Goal: Task Accomplishment & Management: Complete application form

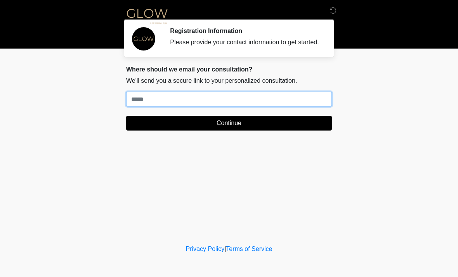
click at [174, 105] on input "Where should we email your treatment plan?" at bounding box center [229, 99] width 206 height 15
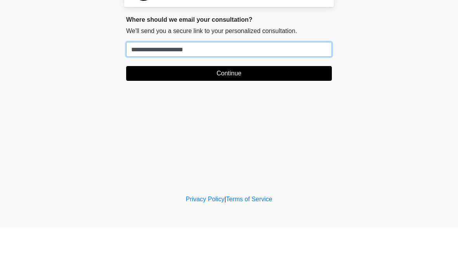
type input "**********"
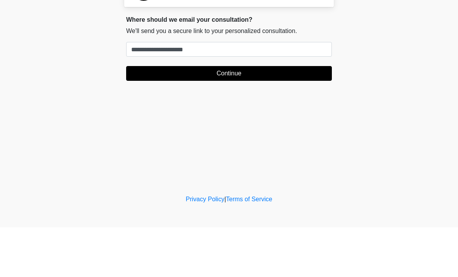
click at [229, 116] on button "Continue" at bounding box center [229, 123] width 206 height 15
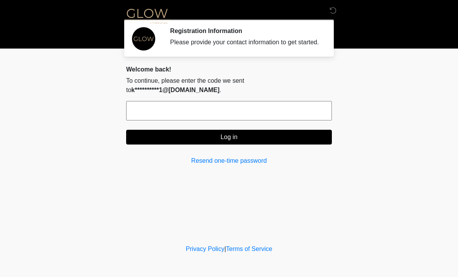
click at [145, 108] on input "text" at bounding box center [229, 110] width 206 height 19
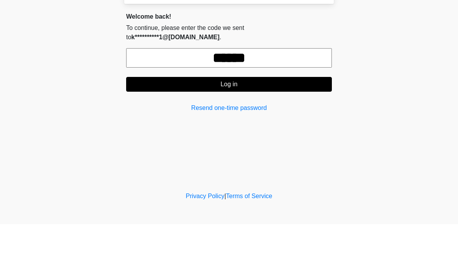
type input "******"
click at [229, 130] on button "Log in" at bounding box center [229, 137] width 206 height 15
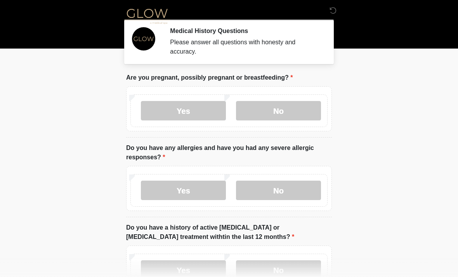
click at [283, 111] on label "No" at bounding box center [278, 110] width 85 height 19
click at [280, 188] on label "No" at bounding box center [278, 189] width 85 height 19
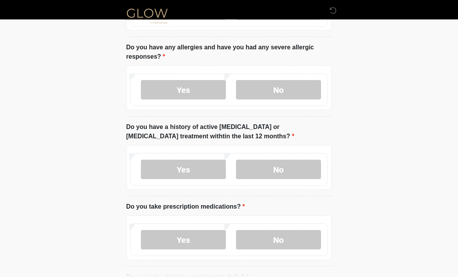
scroll to position [104, 0]
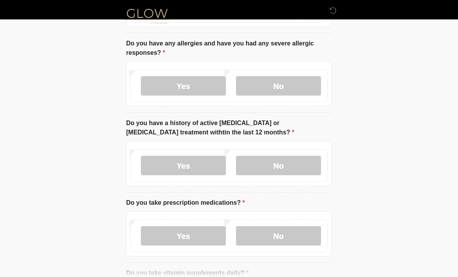
click at [279, 163] on label "No" at bounding box center [278, 165] width 85 height 19
click at [182, 233] on label "Yes" at bounding box center [183, 235] width 85 height 19
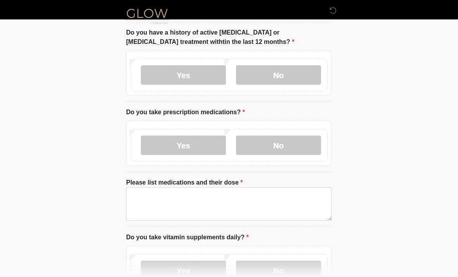
scroll to position [197, 0]
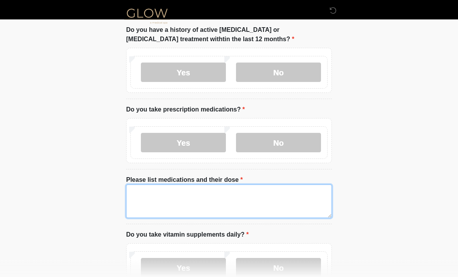
click at [142, 194] on textarea "Please list medications and their dose" at bounding box center [229, 201] width 206 height 33
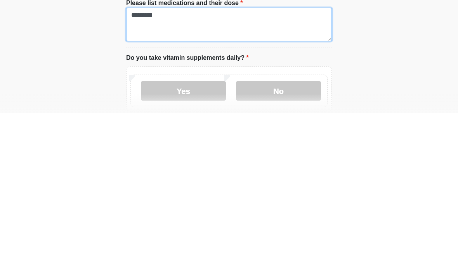
scroll to position [211, 0]
type textarea "*********"
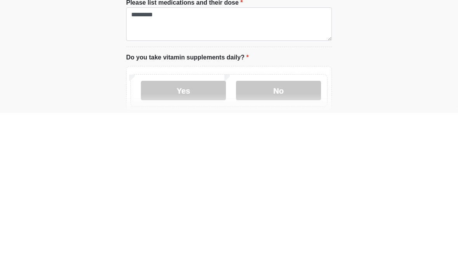
click at [184, 245] on label "Yes" at bounding box center [183, 254] width 85 height 19
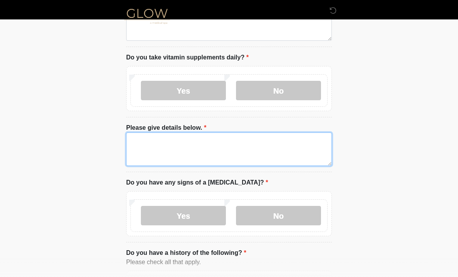
click at [150, 146] on textarea "Please give details below." at bounding box center [229, 148] width 206 height 33
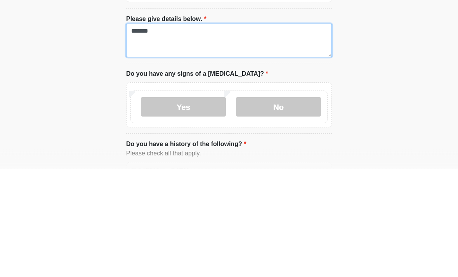
type textarea "*******"
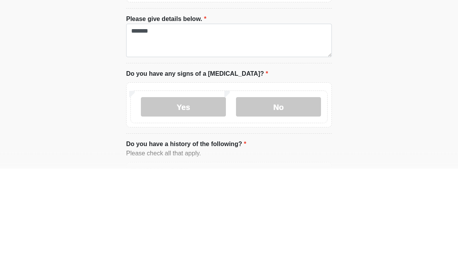
click at [278, 206] on label "No" at bounding box center [278, 215] width 85 height 19
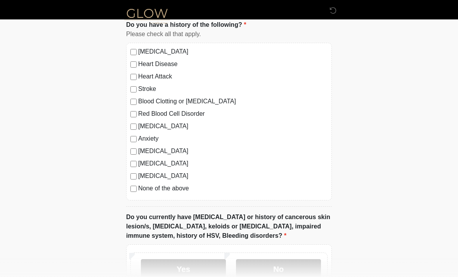
scroll to position [618, 0]
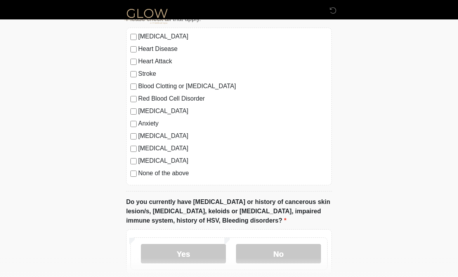
click at [279, 250] on label "No" at bounding box center [278, 253] width 85 height 19
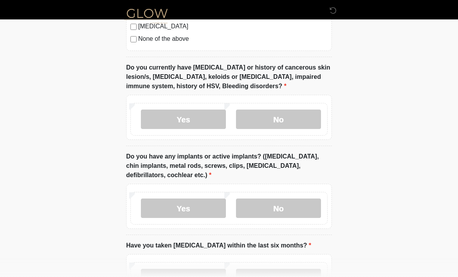
scroll to position [758, 0]
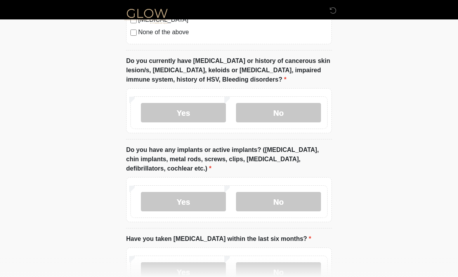
click at [194, 198] on label "Yes" at bounding box center [183, 201] width 85 height 19
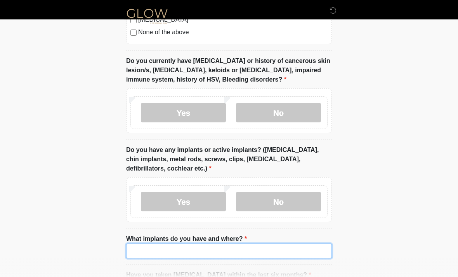
click at [167, 245] on input "What implants do you have and where?" at bounding box center [229, 250] width 206 height 15
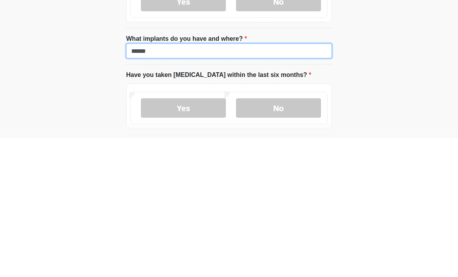
scroll to position [823, 0]
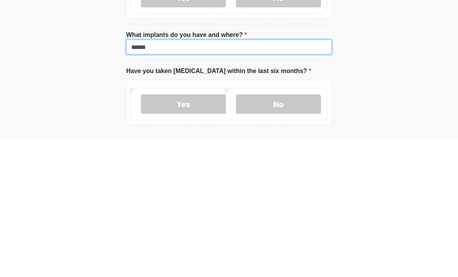
type input "******"
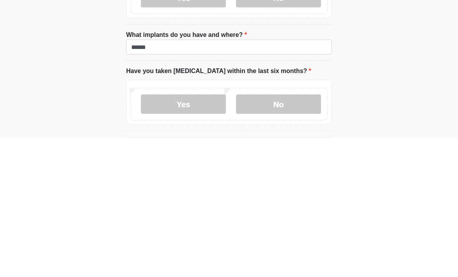
click at [276, 233] on label "No" at bounding box center [278, 242] width 85 height 19
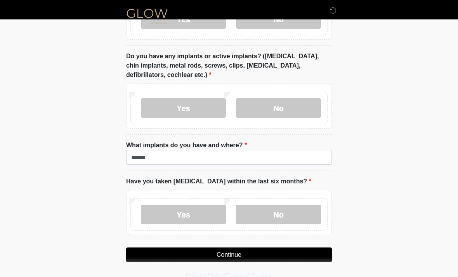
click at [224, 253] on button "Continue" at bounding box center [229, 254] width 206 height 15
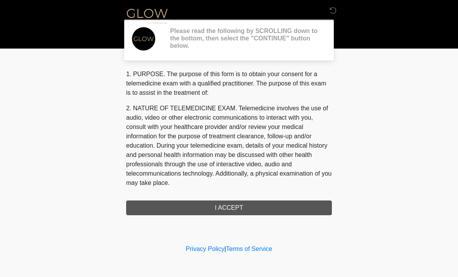
scroll to position [0, 0]
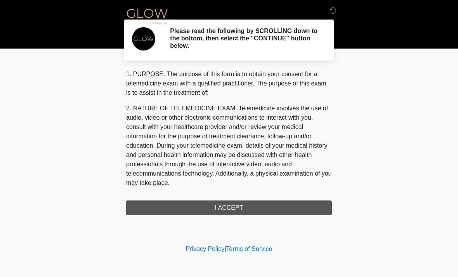
click at [234, 210] on div "1. PURPOSE. The purpose of this form is to obtain your consent for a telemedici…" at bounding box center [229, 142] width 206 height 146
click at [228, 207] on div "1. PURPOSE. The purpose of this form is to obtain your consent for a telemedici…" at bounding box center [229, 142] width 206 height 146
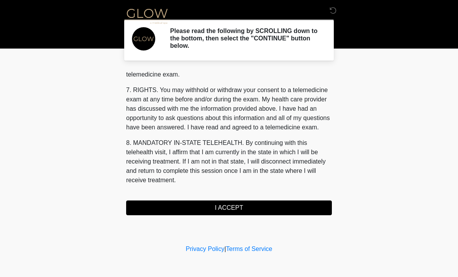
scroll to position [329, 0]
click at [226, 206] on button "I ACCEPT" at bounding box center [229, 207] width 206 height 15
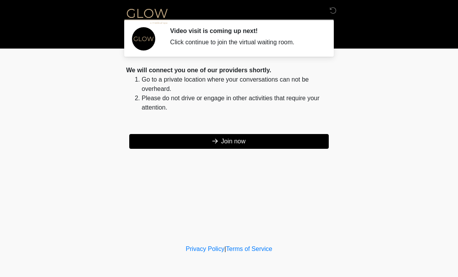
click at [233, 139] on button "Join now" at bounding box center [228, 141] width 199 height 15
